Goal: Information Seeking & Learning: Learn about a topic

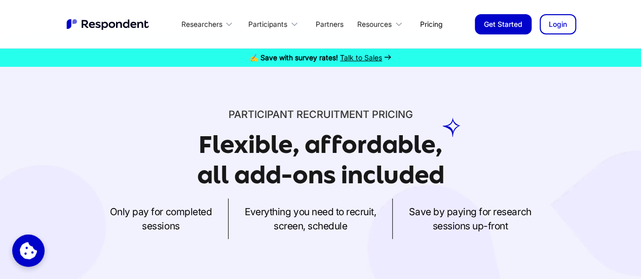
click at [330, 56] on strong "✍️ Save with survey rates!" at bounding box center [294, 57] width 88 height 9
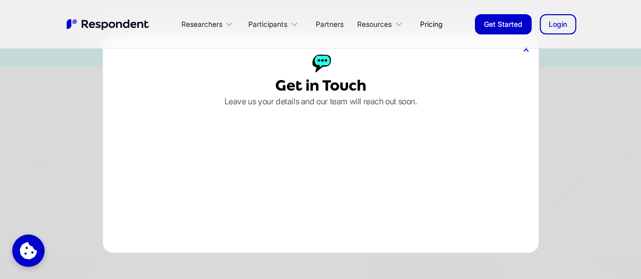
click at [526, 53] on div at bounding box center [525, 50] width 5 height 10
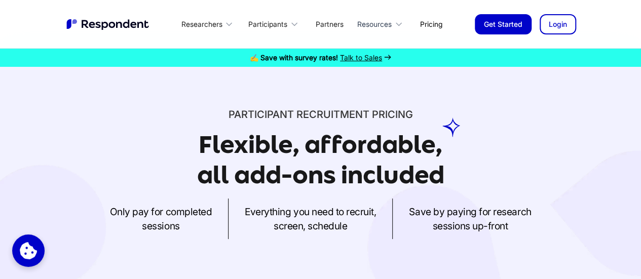
click at [393, 15] on div "Resources" at bounding box center [382, 24] width 60 height 24
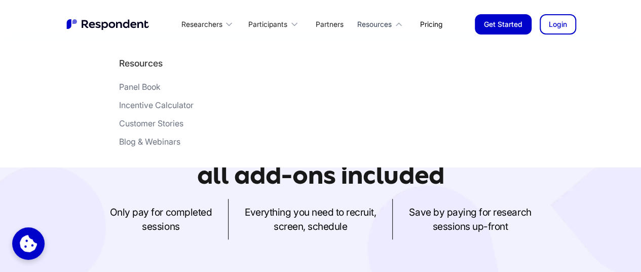
click at [393, 23] on div "Resources" at bounding box center [382, 24] width 60 height 24
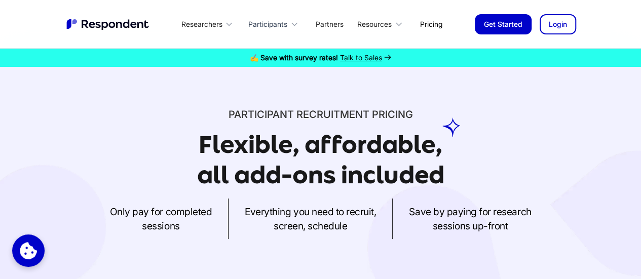
click at [252, 29] on div "Participants" at bounding box center [267, 24] width 39 height 10
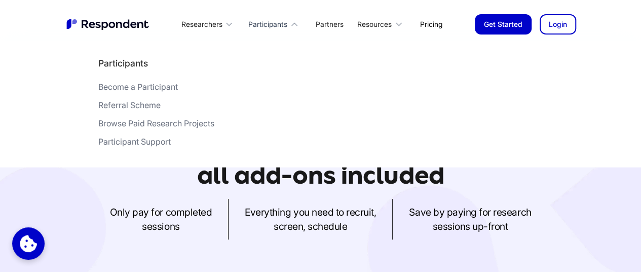
click at [248, 29] on div "Participants" at bounding box center [267, 24] width 39 height 10
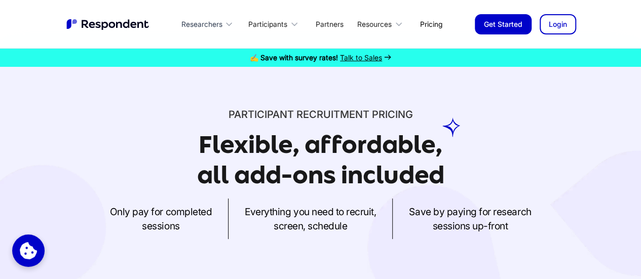
click at [217, 25] on div "Researchers" at bounding box center [201, 24] width 41 height 10
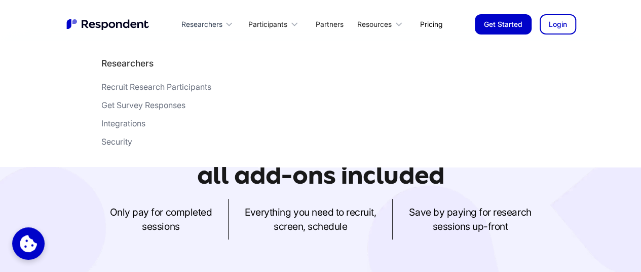
click at [217, 25] on div "Researchers" at bounding box center [201, 24] width 41 height 10
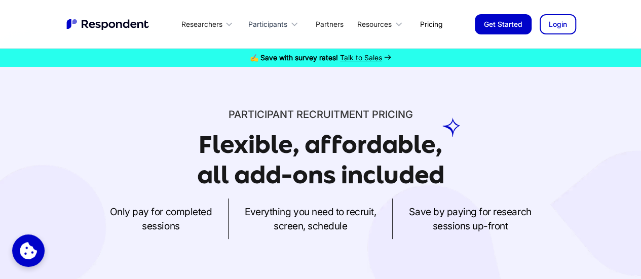
click at [271, 17] on div "Participants" at bounding box center [274, 24] width 65 height 24
